Goal: Transaction & Acquisition: Book appointment/travel/reservation

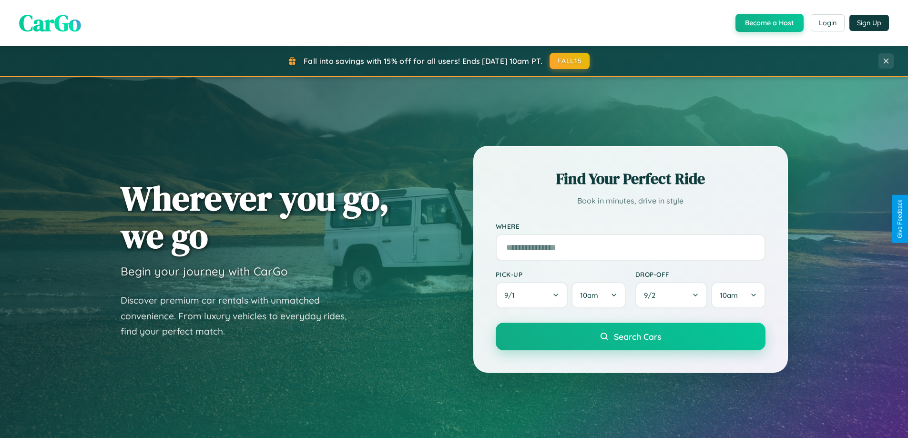
scroll to position [656, 0]
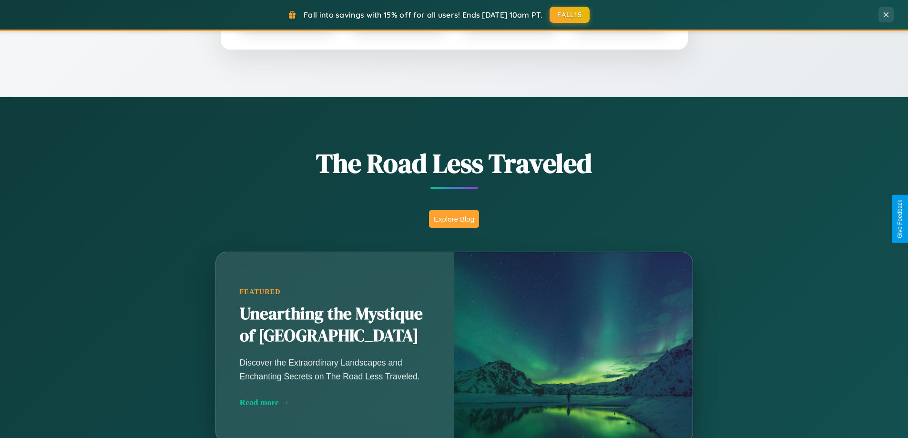
click at [454, 219] on button "Explore Blog" at bounding box center [454, 219] width 50 height 18
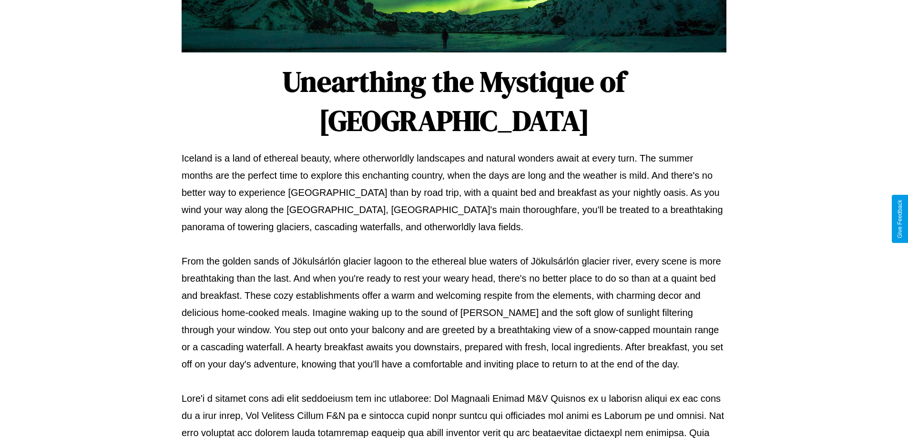
scroll to position [308, 0]
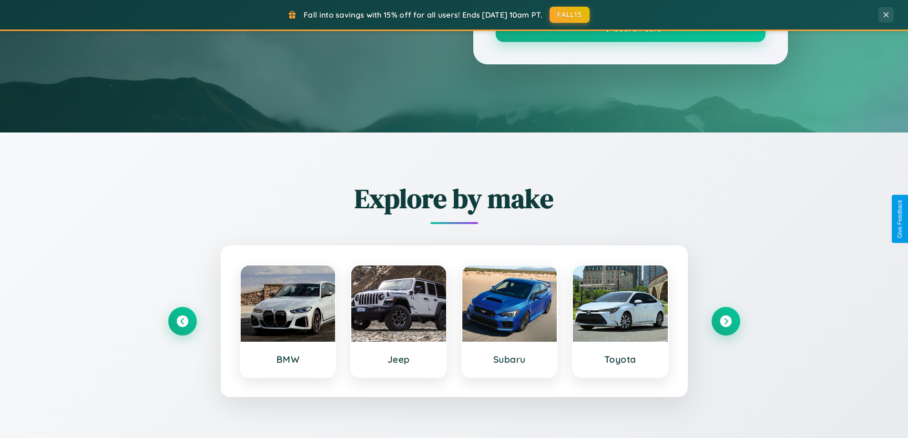
scroll to position [656, 0]
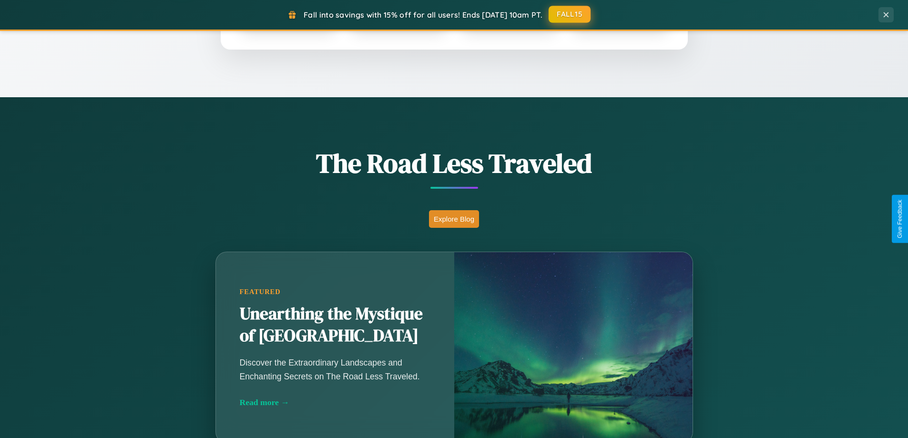
click at [570, 14] on button "FALL15" at bounding box center [569, 14] width 42 height 17
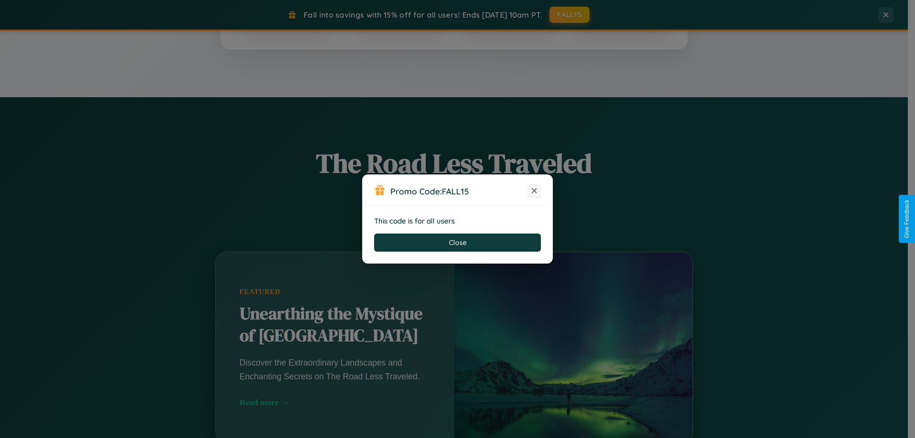
click at [534, 191] on icon at bounding box center [534, 191] width 10 height 10
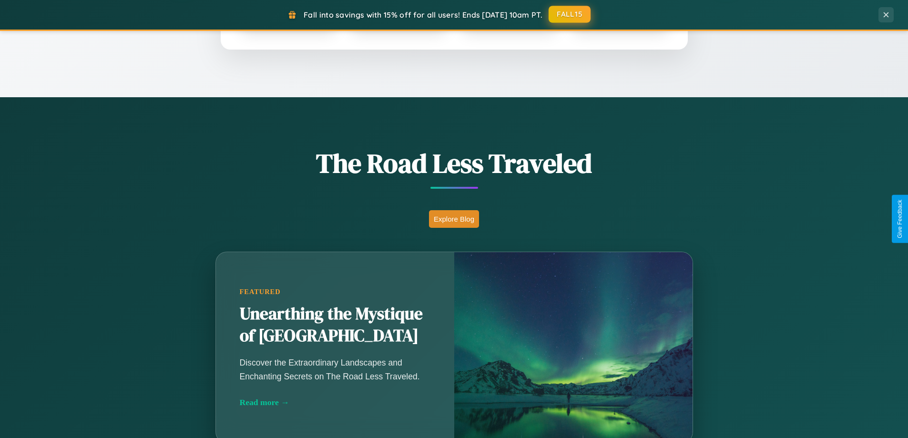
click at [570, 14] on button "FALL15" at bounding box center [569, 14] width 42 height 17
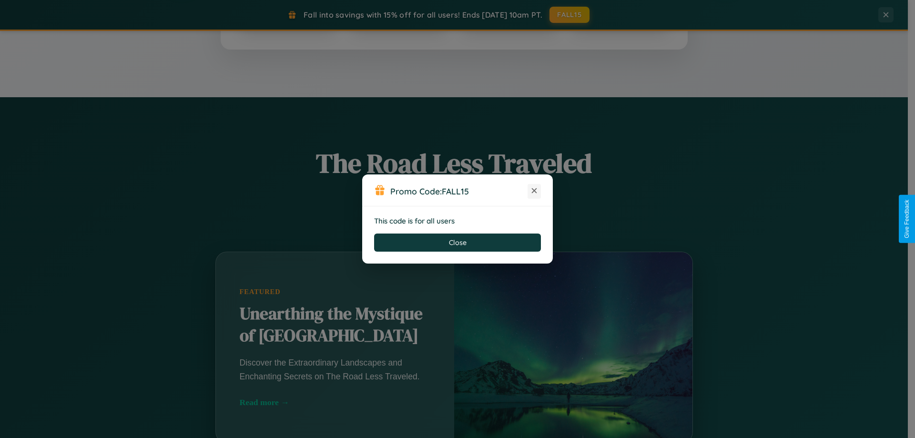
click at [534, 191] on icon at bounding box center [534, 191] width 10 height 10
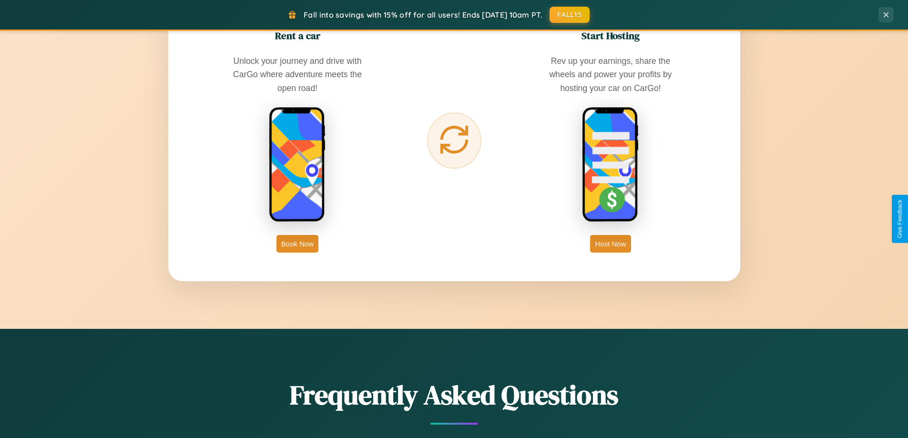
scroll to position [1531, 0]
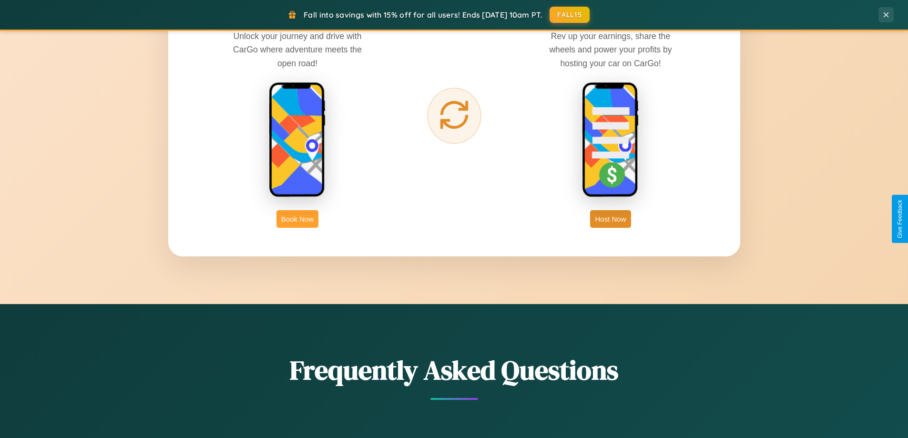
click at [297, 219] on button "Book Now" at bounding box center [297, 219] width 42 height 18
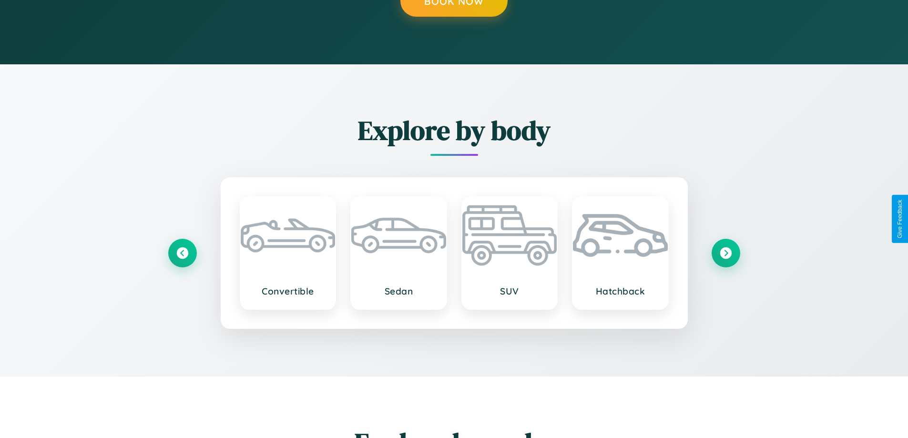
scroll to position [966, 0]
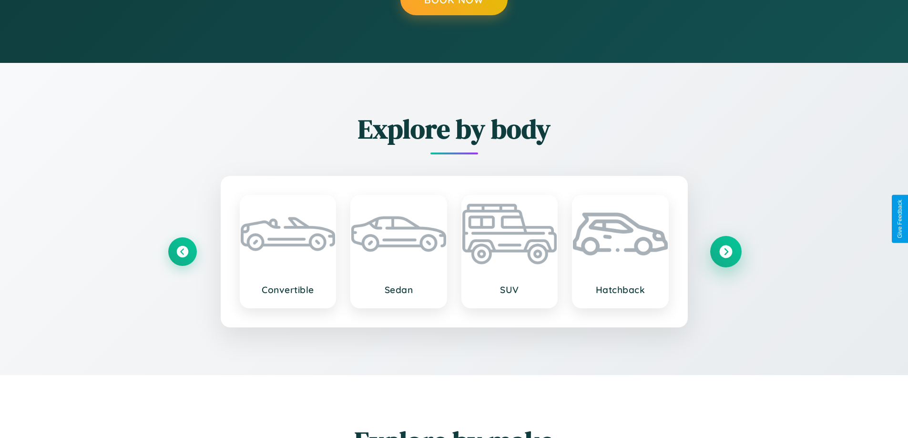
click at [725, 251] on icon at bounding box center [725, 251] width 13 height 13
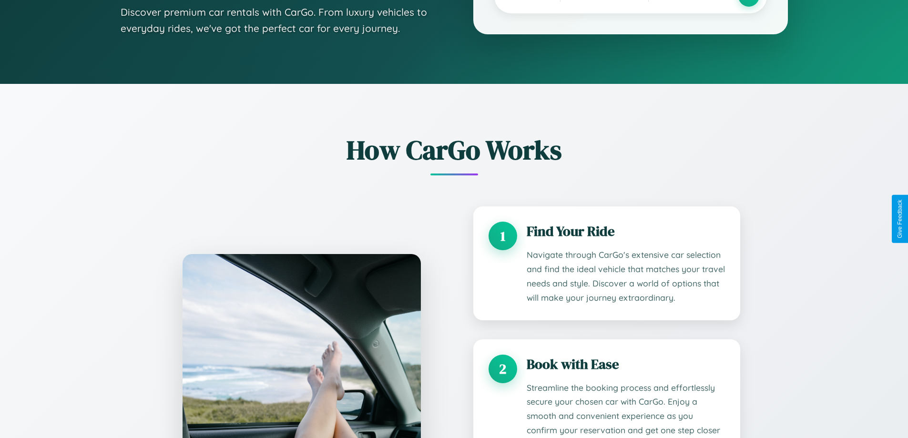
scroll to position [0, 0]
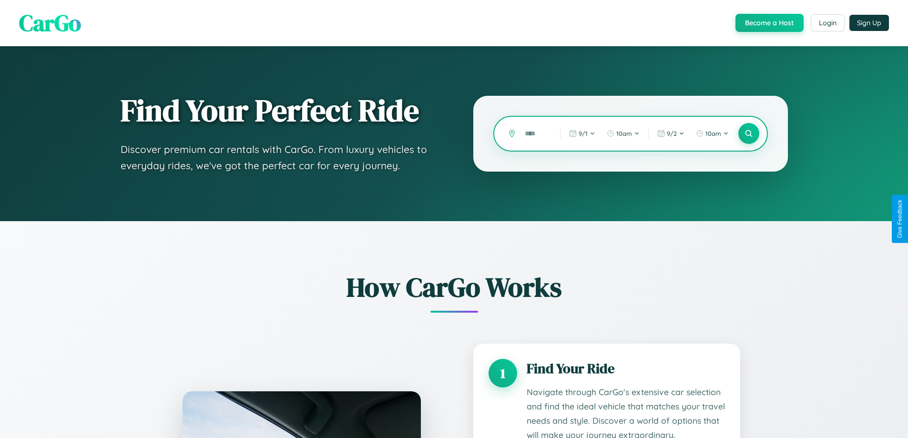
click at [535, 133] on input "text" at bounding box center [535, 133] width 30 height 17
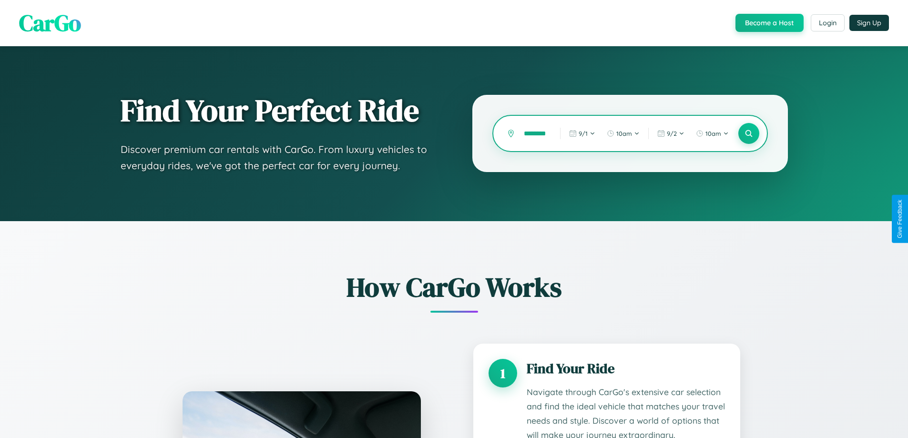
scroll to position [0, 9]
type input "********"
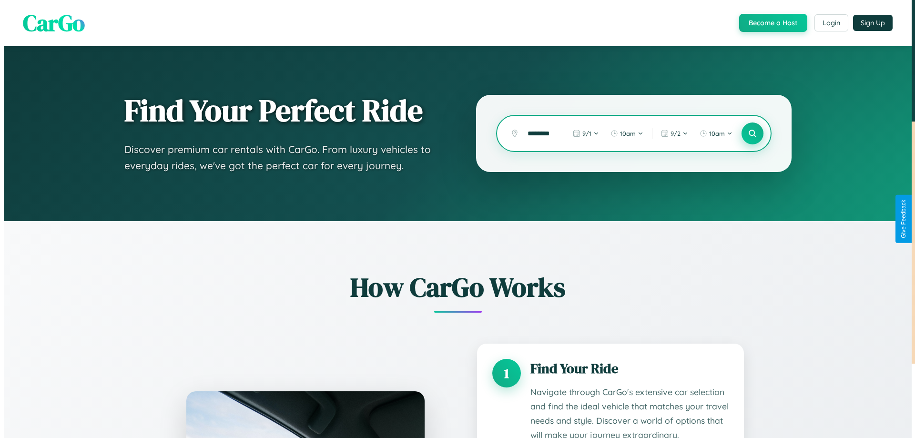
scroll to position [0, 0]
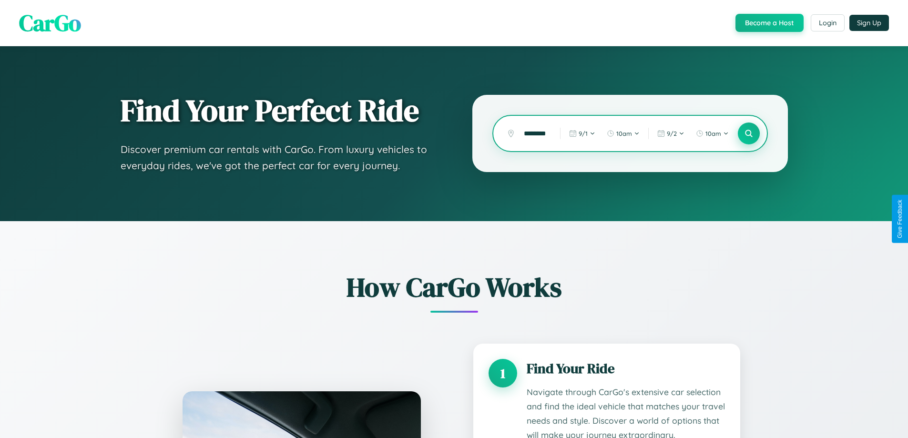
click at [748, 133] on icon at bounding box center [748, 133] width 9 height 9
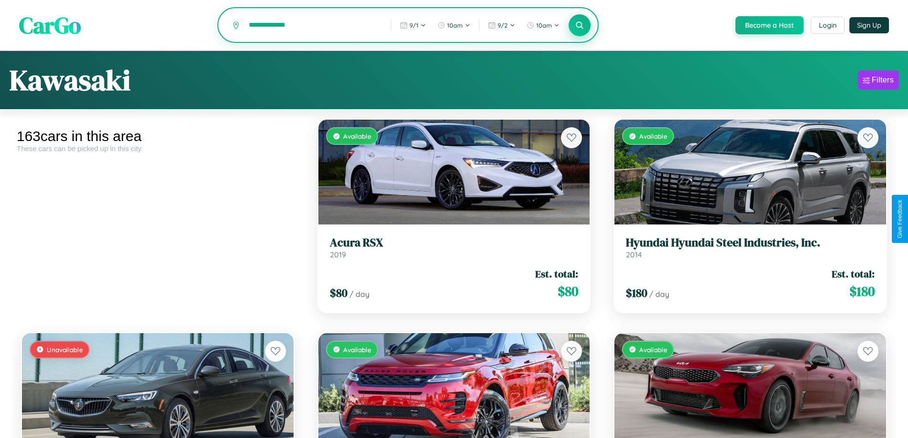
type input "**********"
click at [579, 26] on icon at bounding box center [579, 24] width 9 height 9
